Goal: Transaction & Acquisition: Purchase product/service

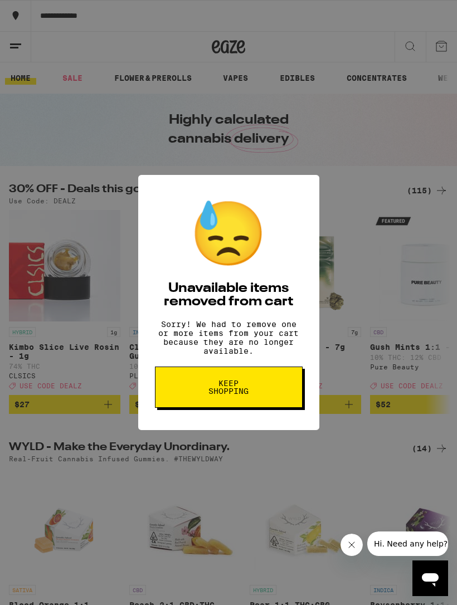
click at [260, 394] on button "Keep Shopping" at bounding box center [229, 387] width 148 height 41
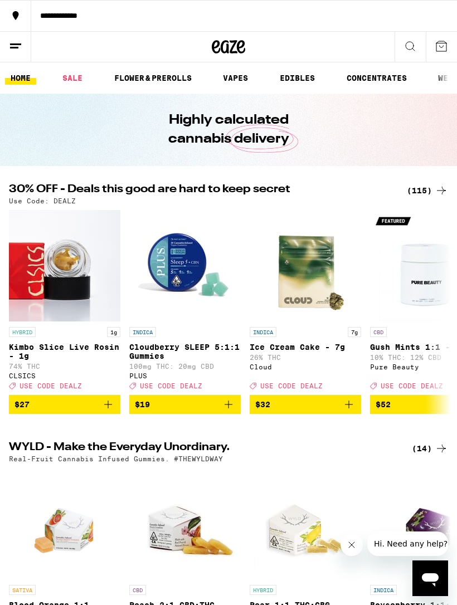
click at [83, 84] on link "SALE" at bounding box center [72, 77] width 31 height 13
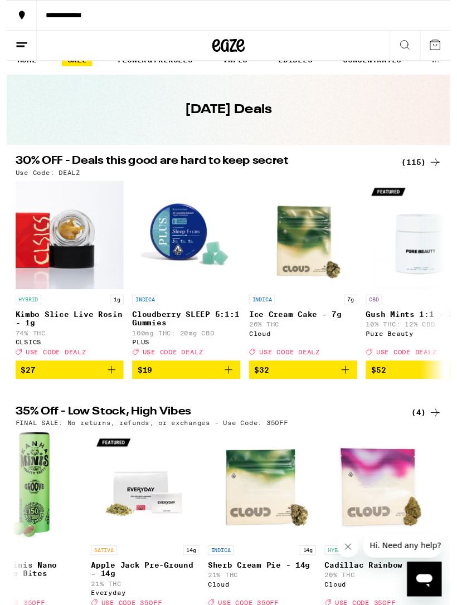
scroll to position [13, 0]
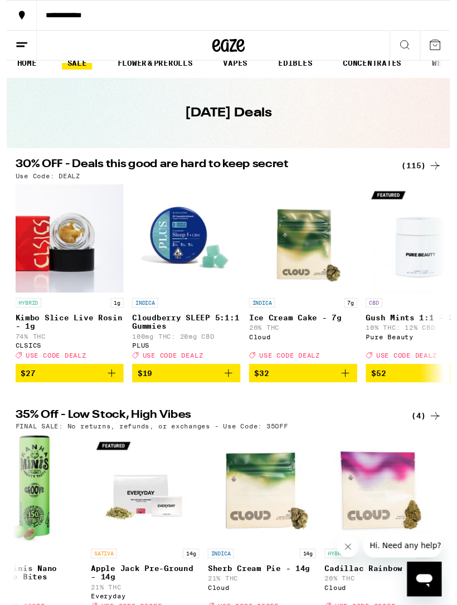
click at [437, 173] on icon at bounding box center [441, 170] width 13 height 13
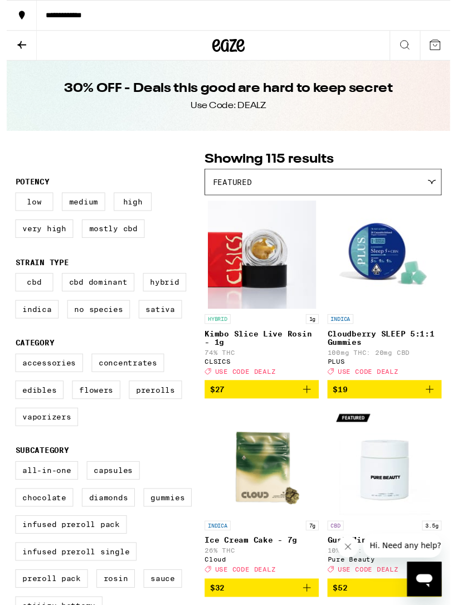
click at [60, 439] on label "Vaporizers" at bounding box center [41, 429] width 65 height 19
click at [12, 367] on input "Vaporizers" at bounding box center [11, 366] width 1 height 1
checkbox input "true"
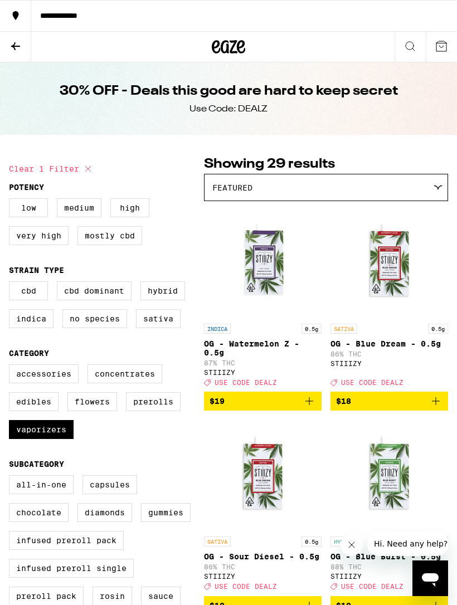
click at [14, 52] on icon at bounding box center [15, 46] width 13 height 13
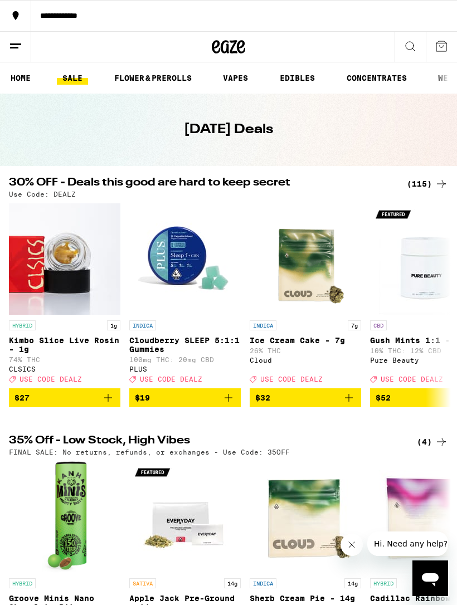
click at [243, 76] on link "VAPES" at bounding box center [235, 77] width 36 height 13
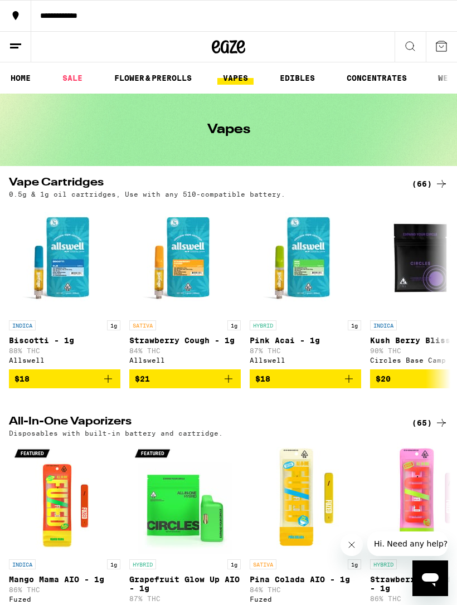
click at [431, 177] on div "(66)" at bounding box center [430, 183] width 36 height 13
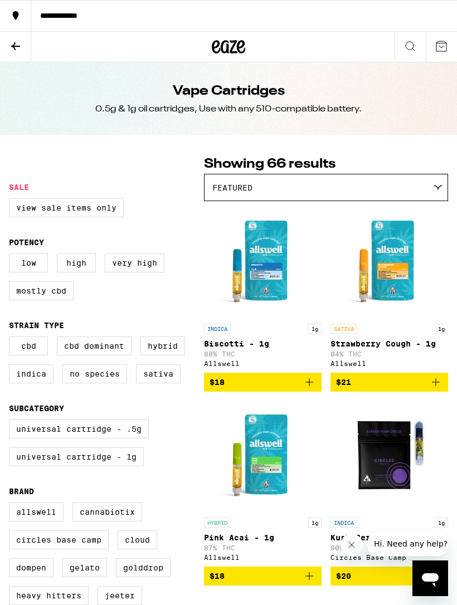
click at [129, 467] on label "Universal Cartridge - 1g" at bounding box center [76, 457] width 135 height 19
click at [12, 422] on input "Universal Cartridge - 1g" at bounding box center [11, 421] width 1 height 1
checkbox input "true"
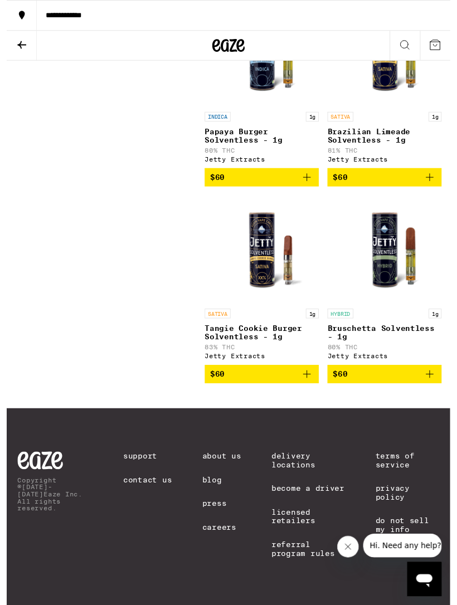
scroll to position [6403, 0]
click at [16, 51] on icon at bounding box center [15, 46] width 13 height 13
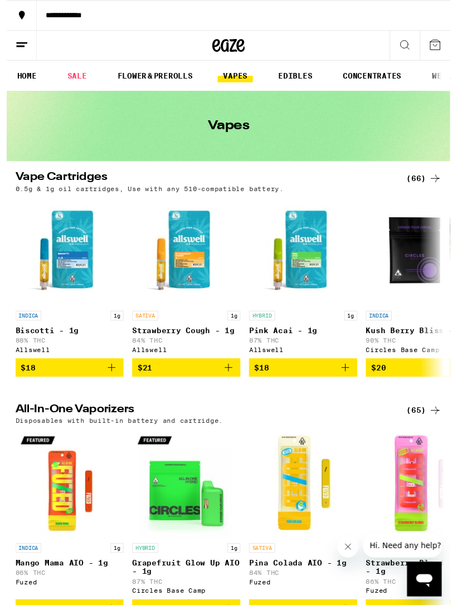
click at [430, 430] on div "(65)" at bounding box center [430, 422] width 36 height 13
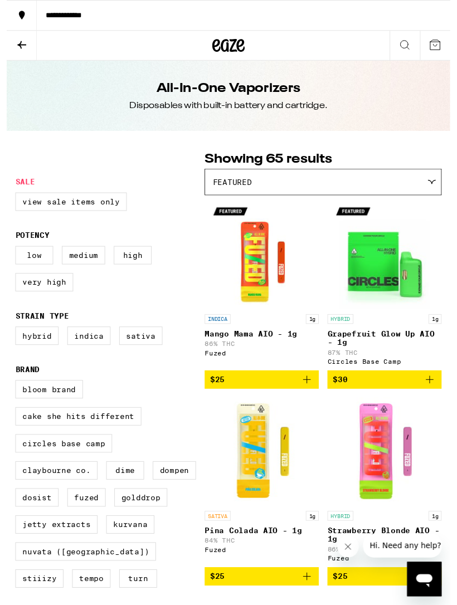
click at [439, 185] on div "Featured" at bounding box center [326, 187] width 243 height 26
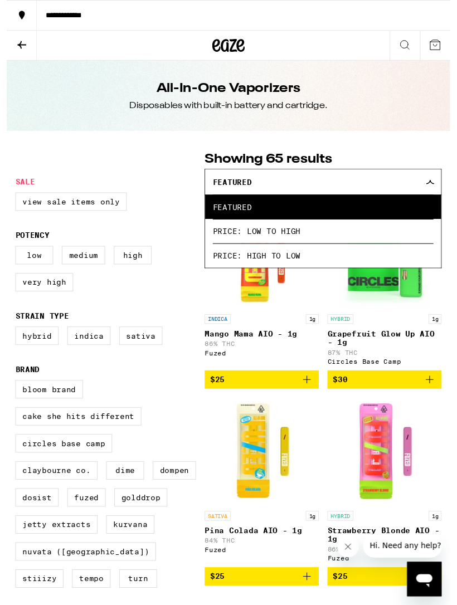
click at [435, 191] on div "Featured" at bounding box center [326, 187] width 243 height 26
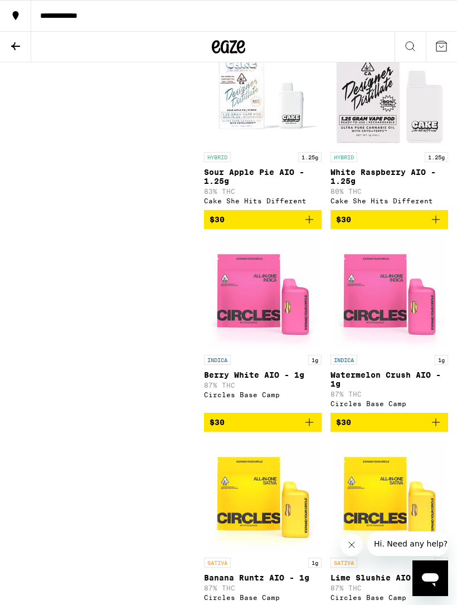
scroll to position [2591, 0]
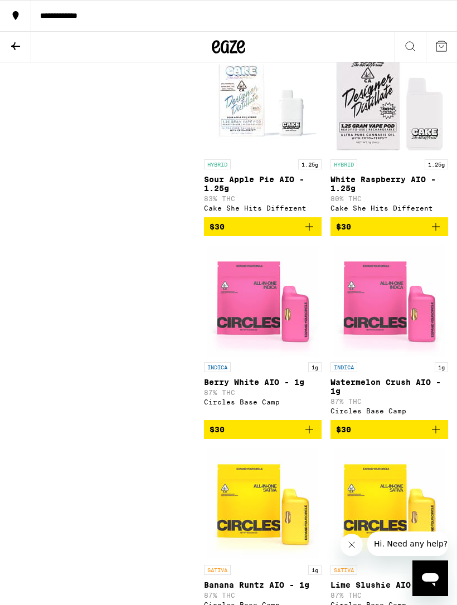
click at [7, 49] on button at bounding box center [15, 47] width 31 height 31
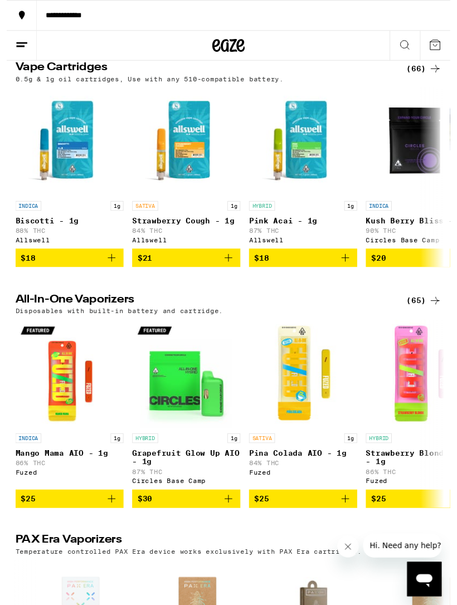
scroll to position [115, 0]
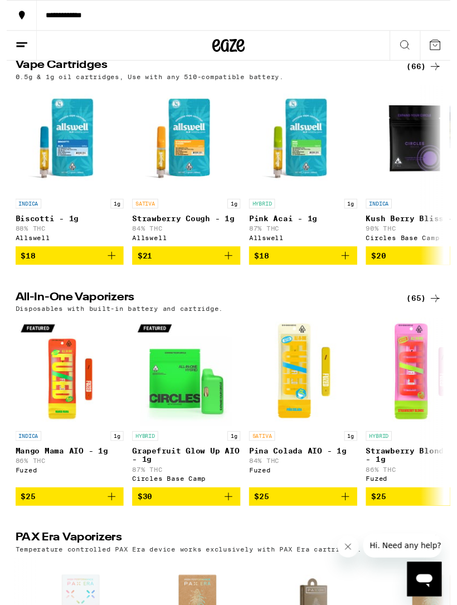
click at [428, 314] on div "(65)" at bounding box center [430, 307] width 36 height 13
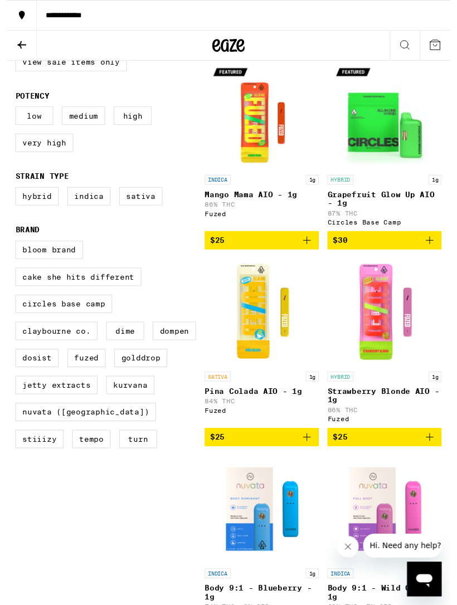
scroll to position [147, 0]
